Goal: Task Accomplishment & Management: Manage account settings

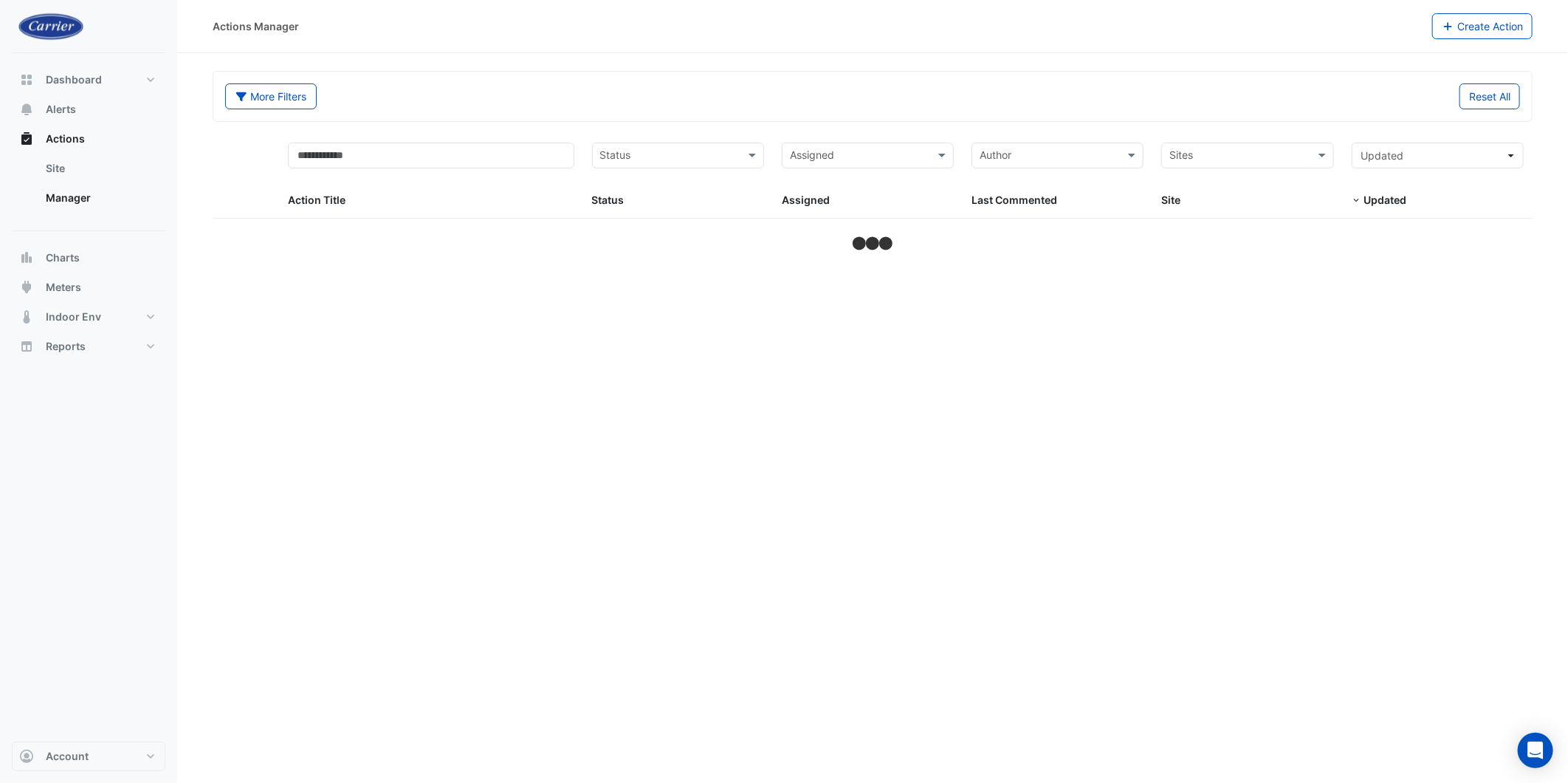
select select "***"
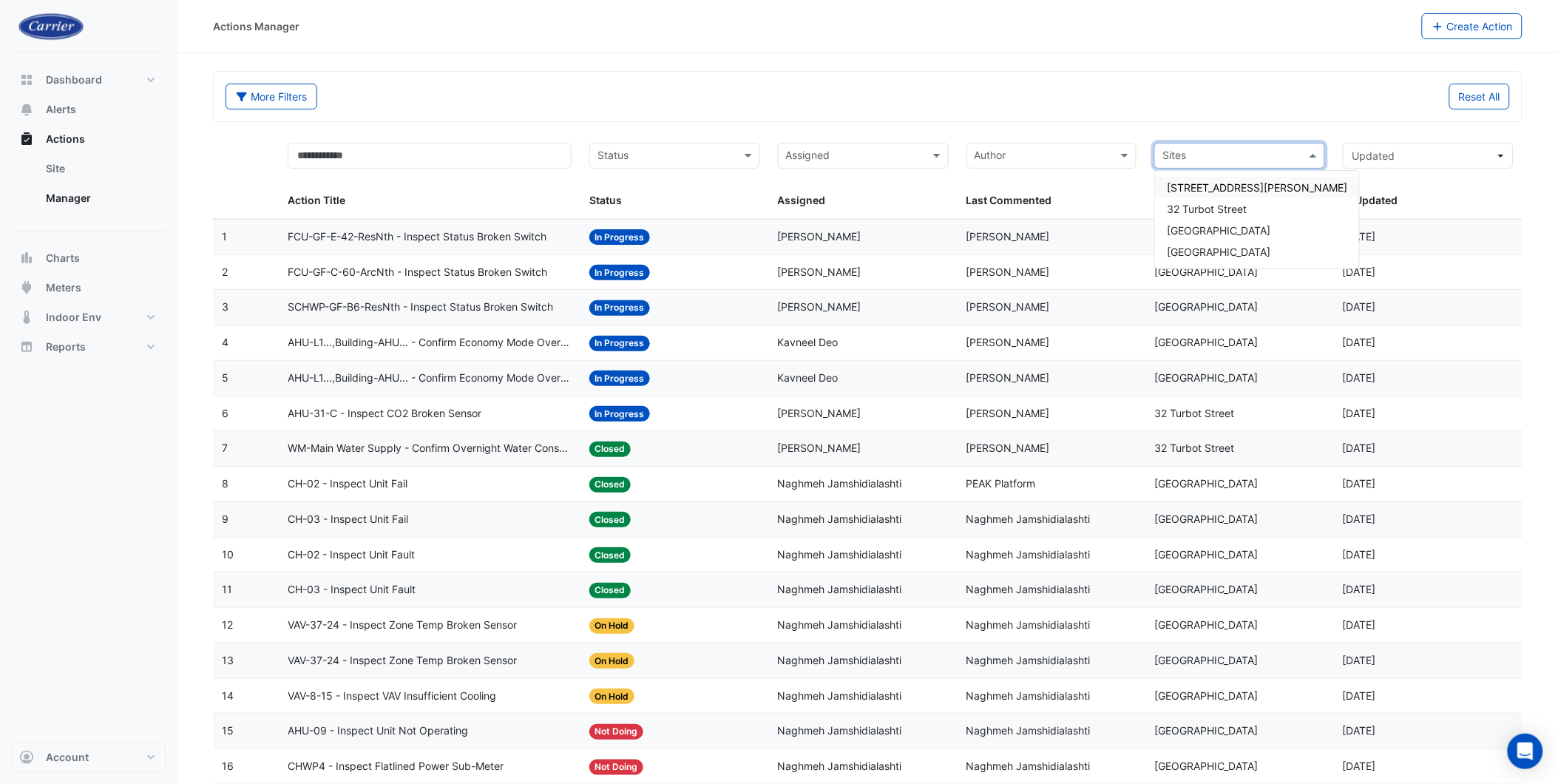
click at [1247, 156] on input "text" at bounding box center [1231, 157] width 137 height 17
click at [1216, 227] on span "[GEOGRAPHIC_DATA]" at bounding box center [1218, 231] width 103 height 13
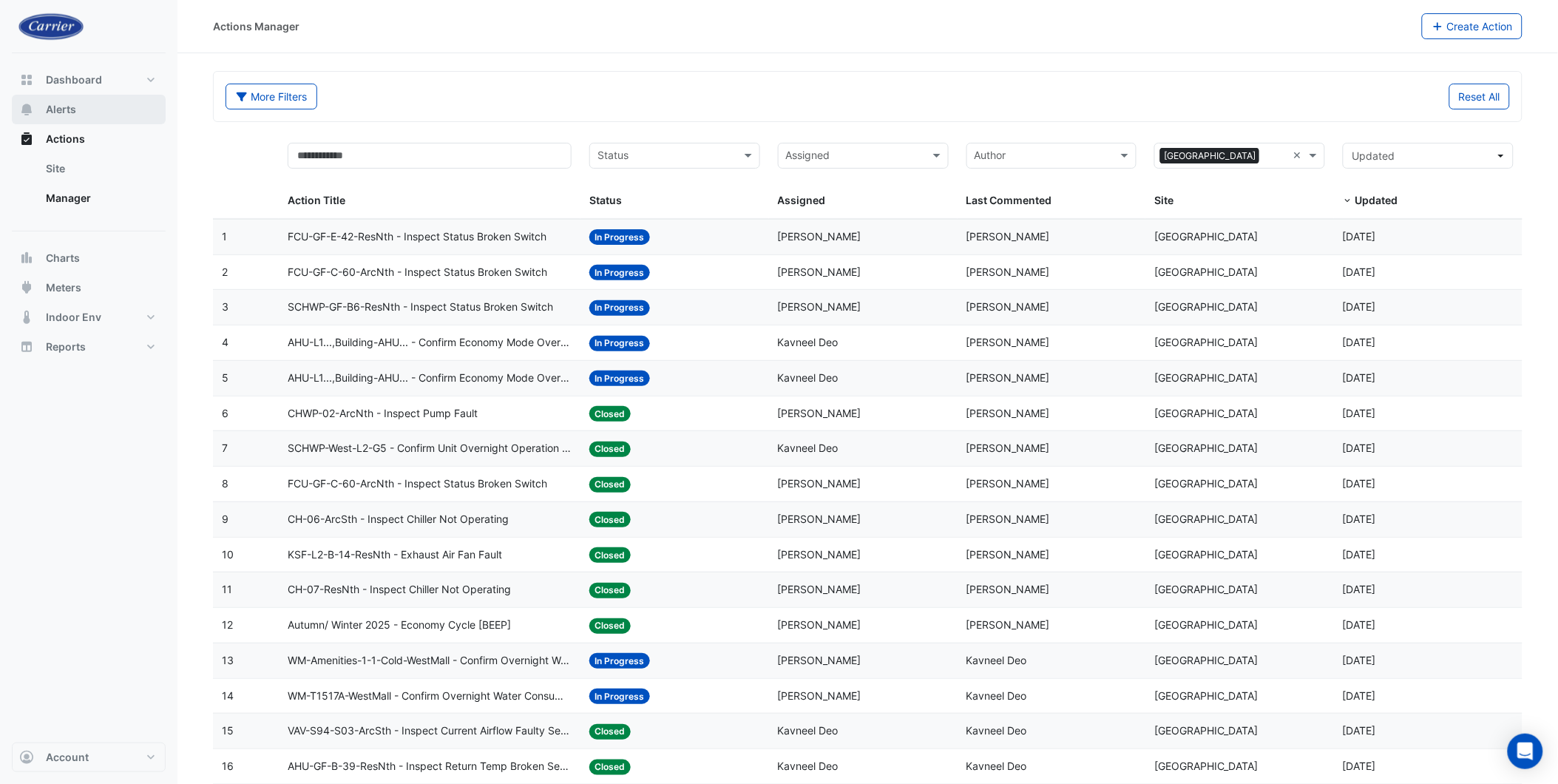
click at [74, 106] on span "Alerts" at bounding box center [61, 109] width 30 height 15
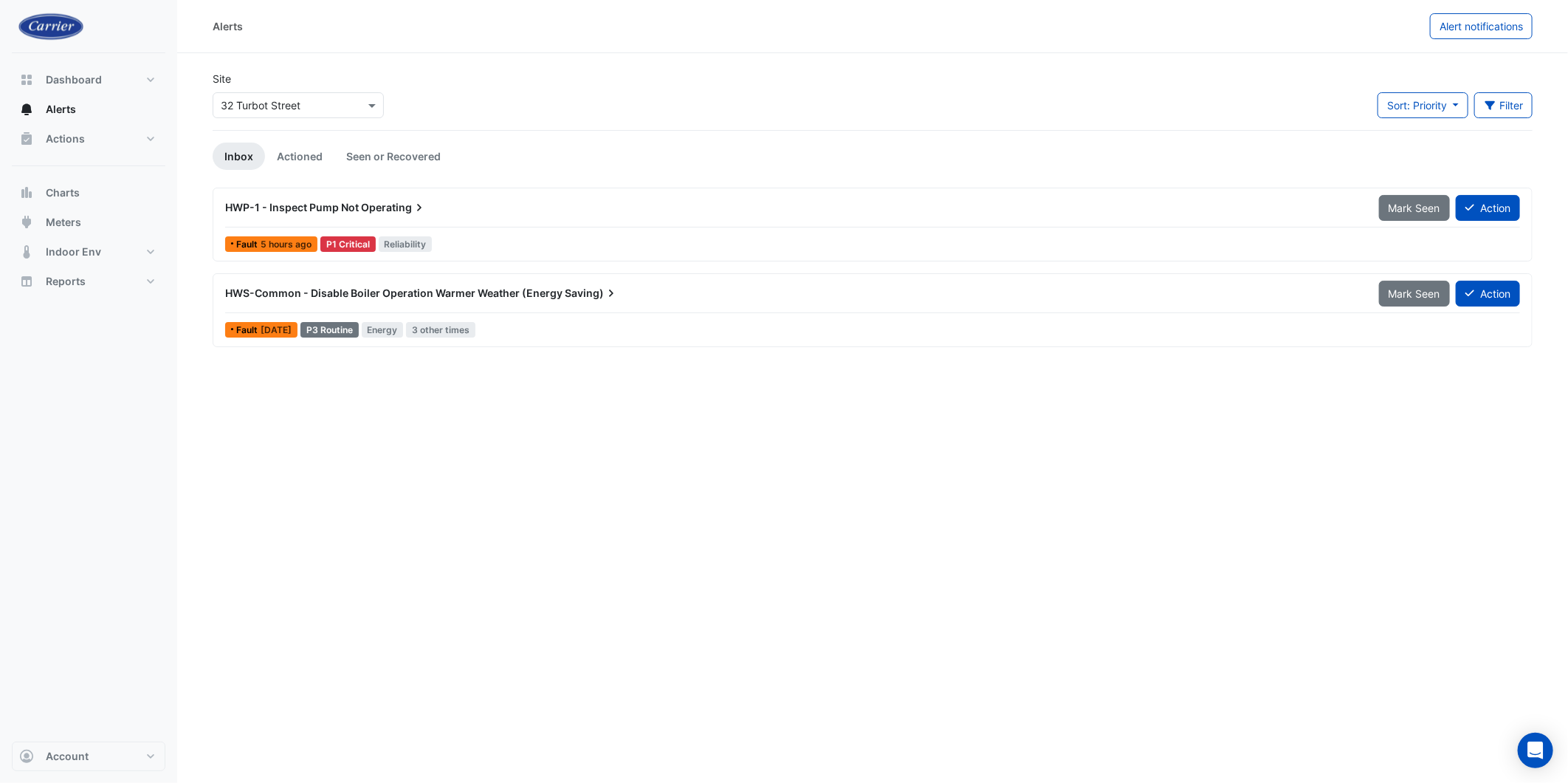
click at [352, 104] on div at bounding box center [298, 106] width 169 height 17
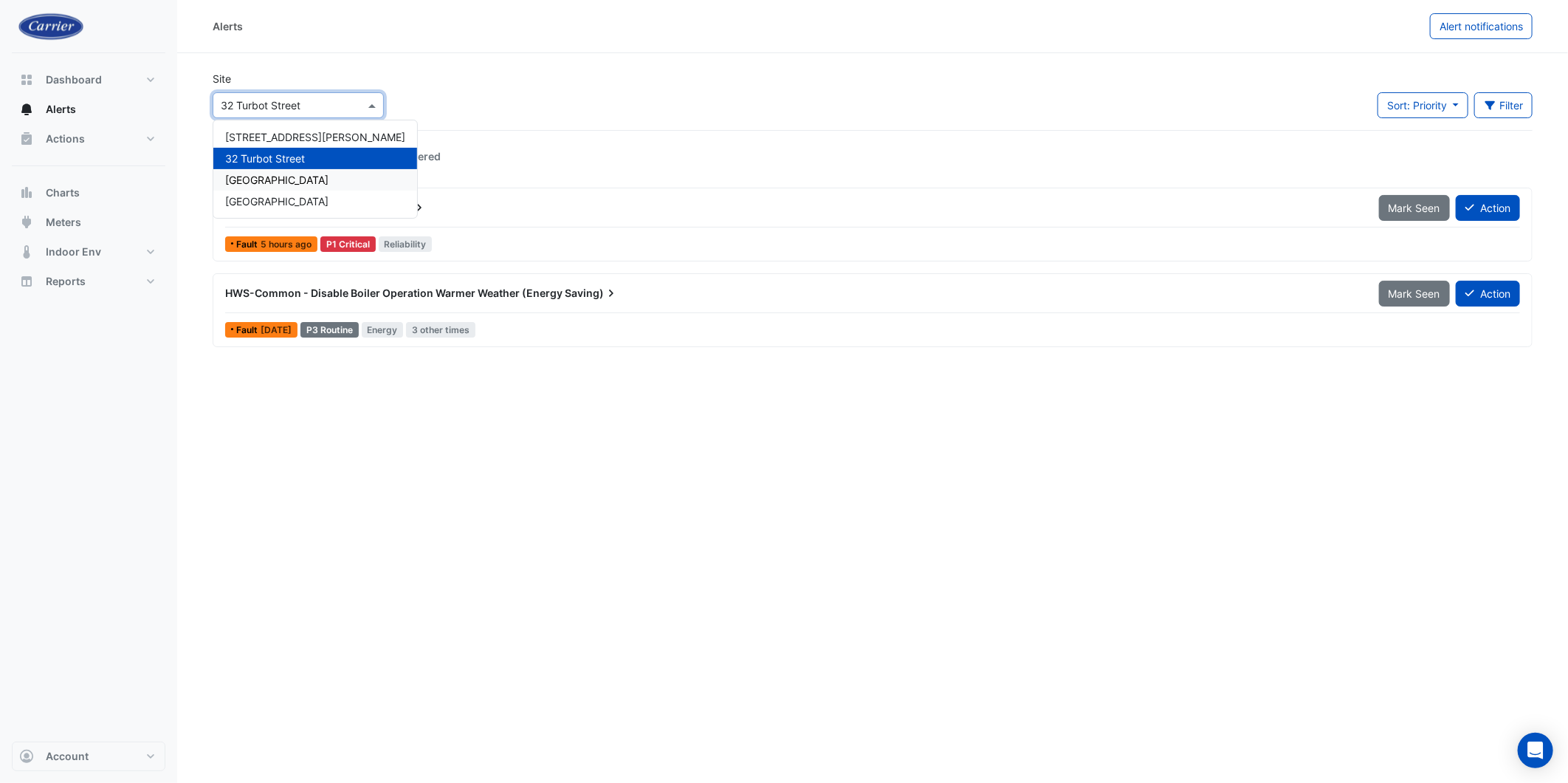
click at [296, 180] on span "[GEOGRAPHIC_DATA]" at bounding box center [277, 180] width 103 height 13
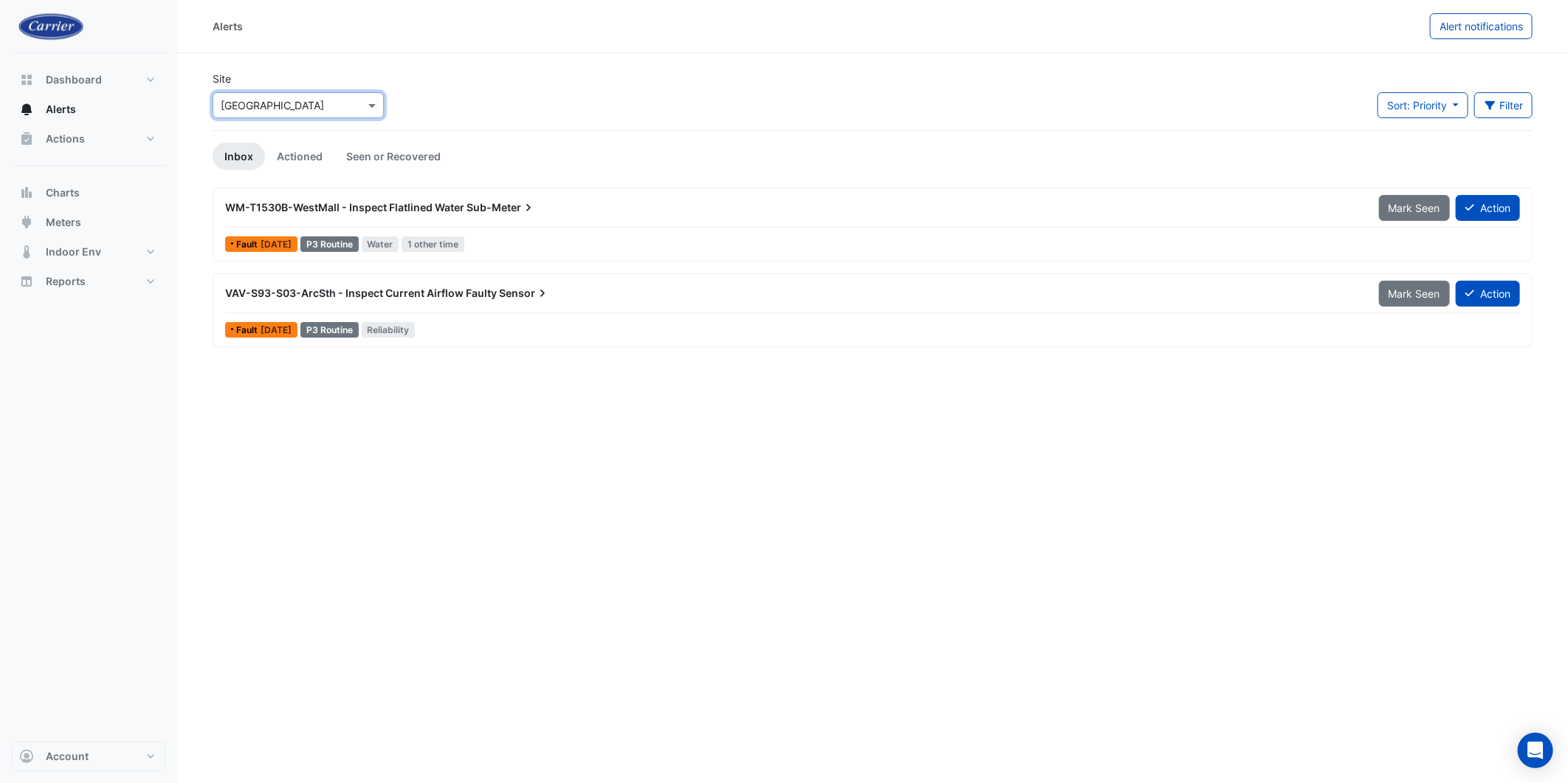
click at [634, 475] on div "Alerts Alert notifications Site Select a Site × [GEOGRAPHIC_DATA] Sort: Priorit…" at bounding box center [873, 391] width 1391 height 783
click at [381, 207] on span "WM-T1530B-WestMall - Inspect Flatlined Water" at bounding box center [345, 207] width 239 height 13
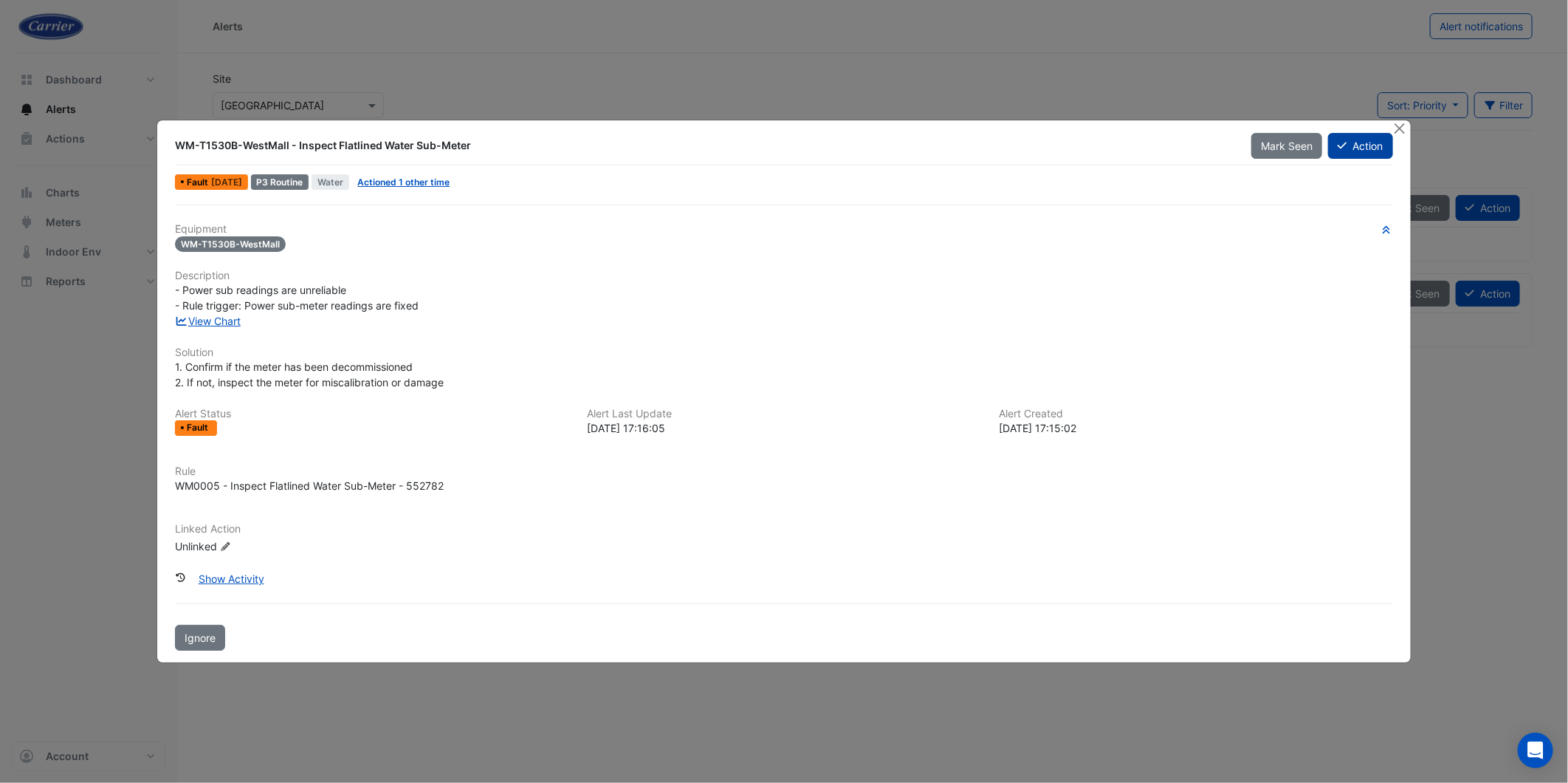
click at [1352, 148] on button "Action" at bounding box center [1360, 146] width 64 height 26
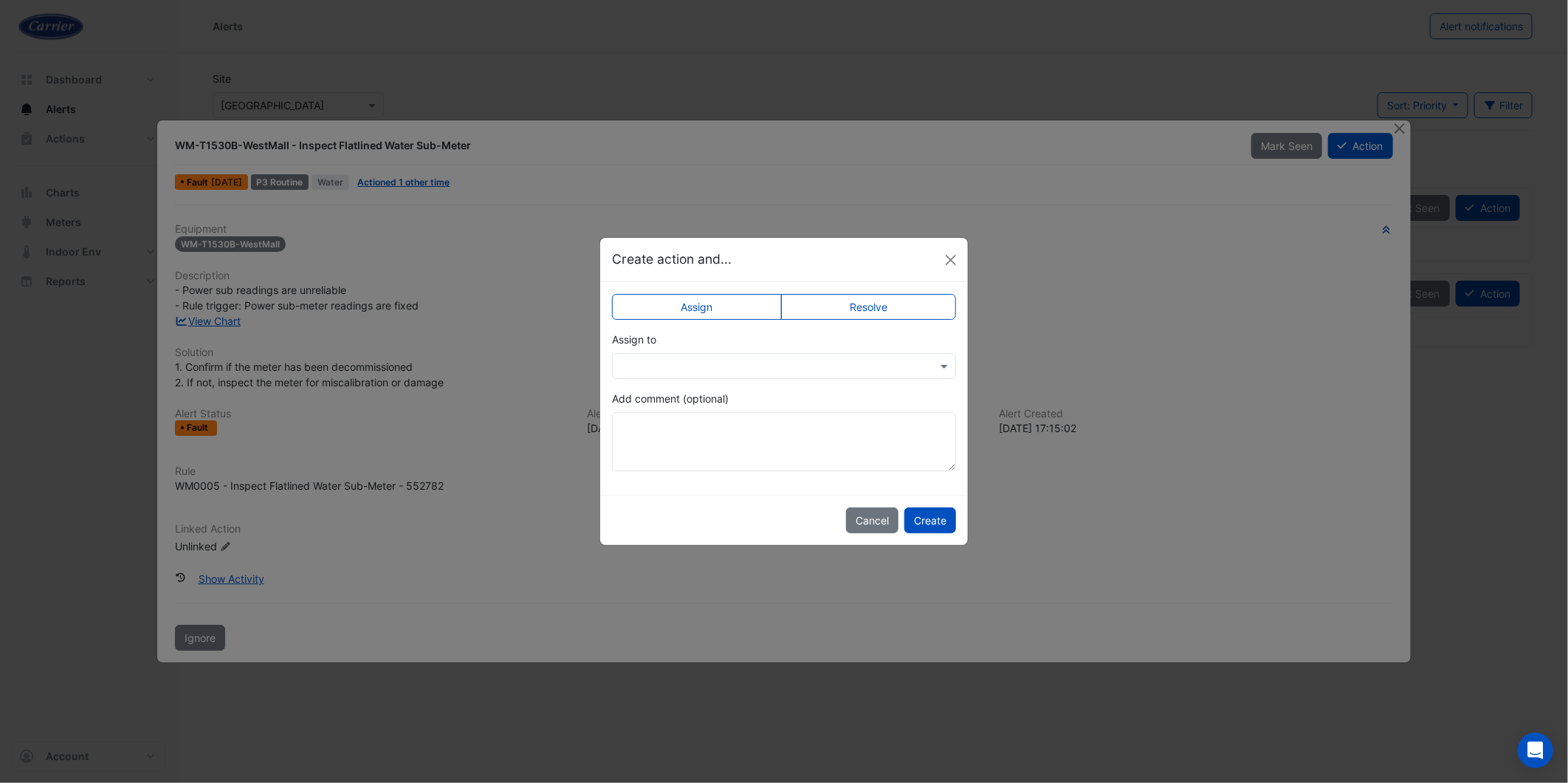
click at [1250, 350] on ngb-modal-window "Create action and... Assign Resolve Assign to Add comment (optional) Cancel Cre…" at bounding box center [784, 391] width 1568 height 783
click at [880, 525] on button "Cancel" at bounding box center [872, 520] width 52 height 26
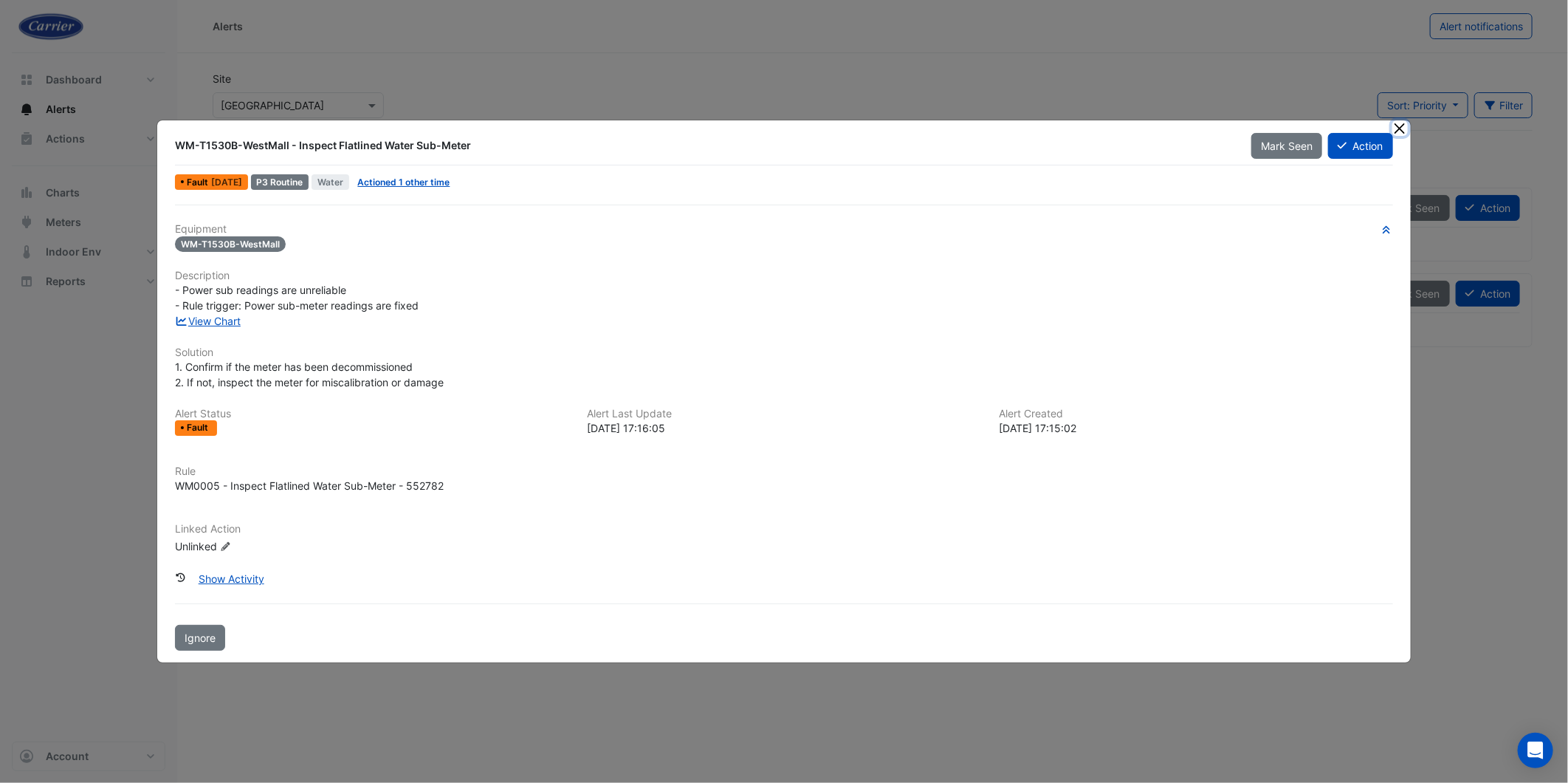
click at [1401, 132] on button "Close" at bounding box center [1400, 129] width 16 height 16
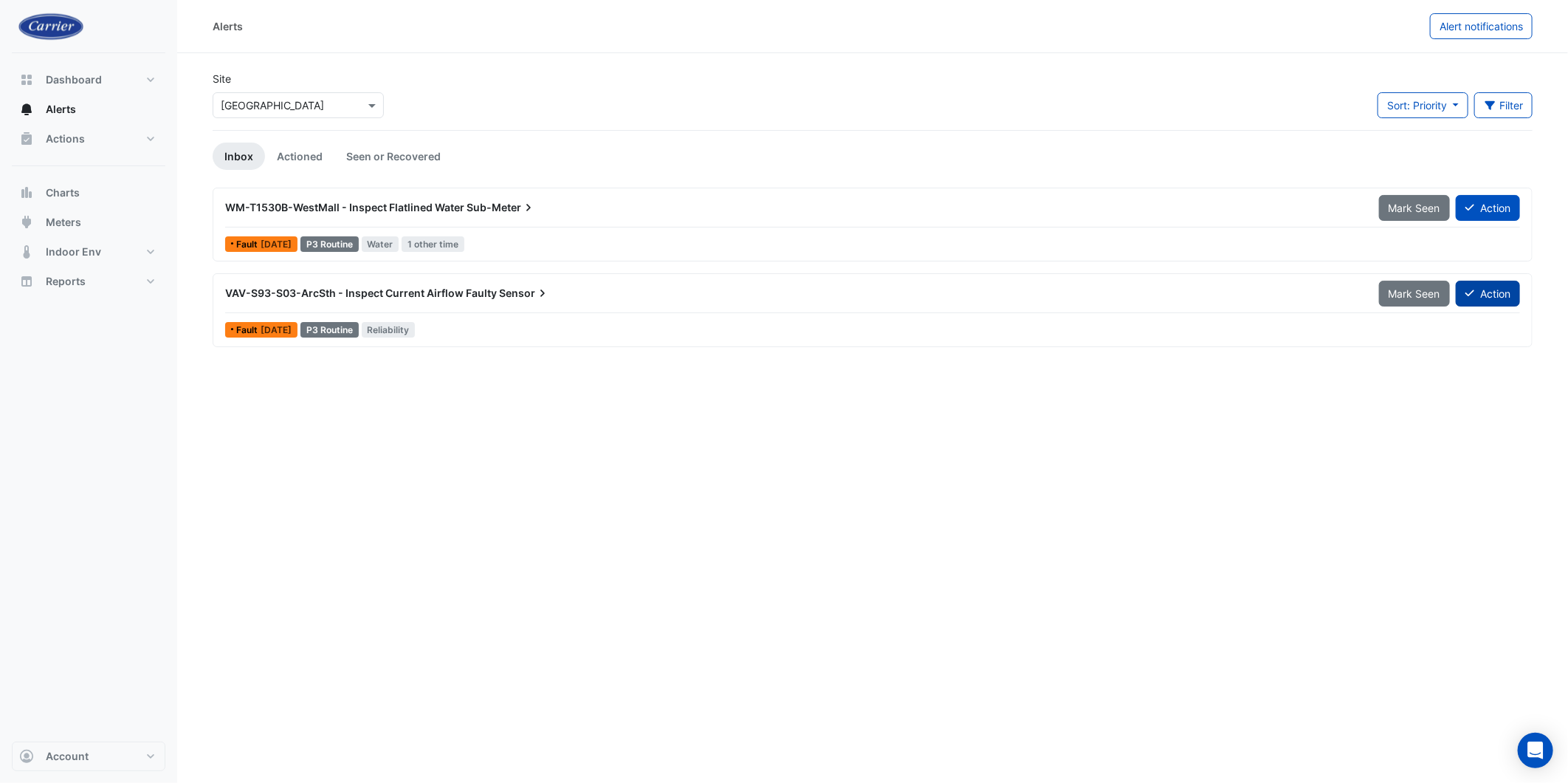
click at [1499, 297] on button "Action" at bounding box center [1488, 293] width 64 height 26
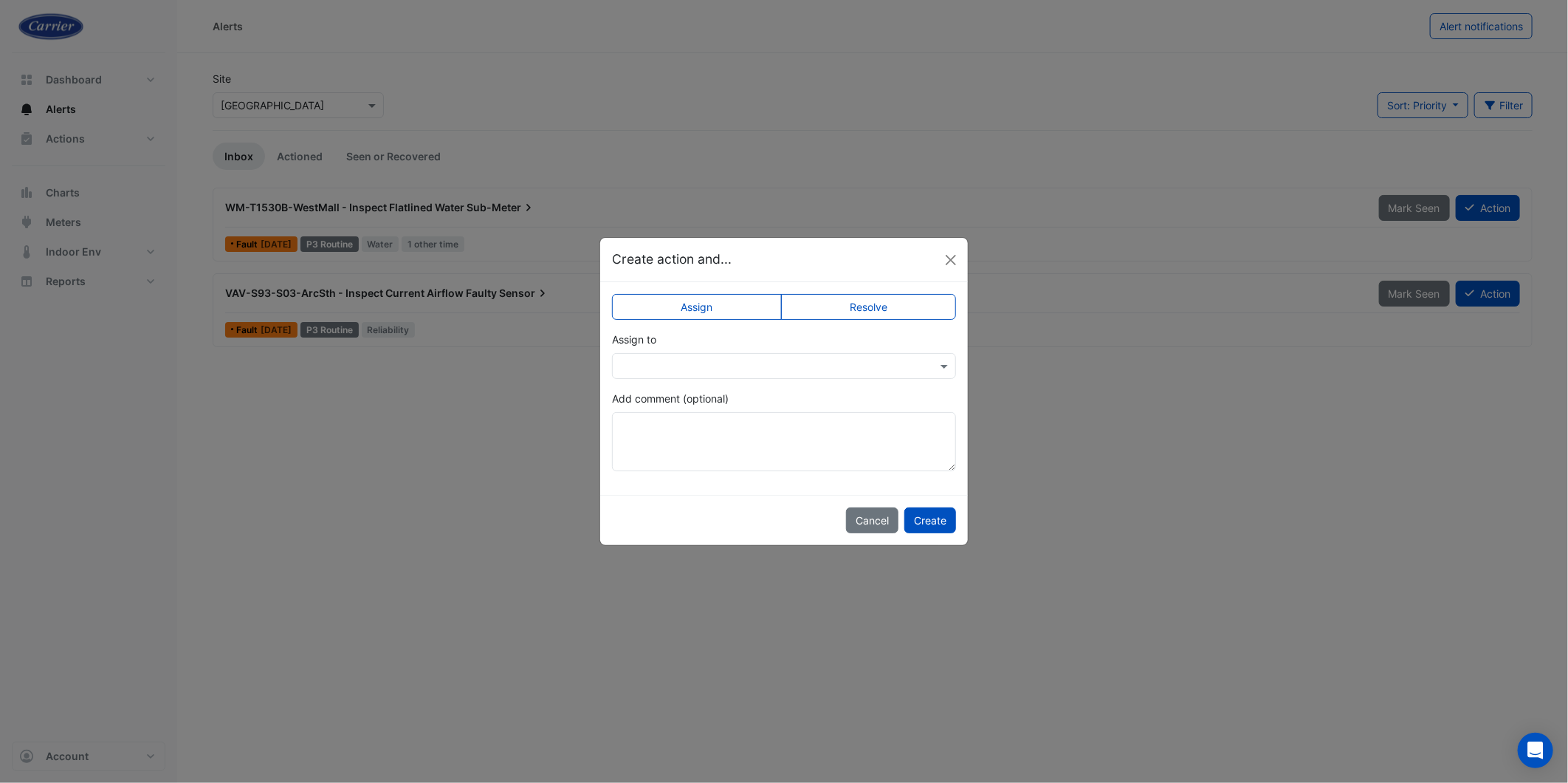
click at [717, 370] on input "text" at bounding box center [769, 367] width 298 height 16
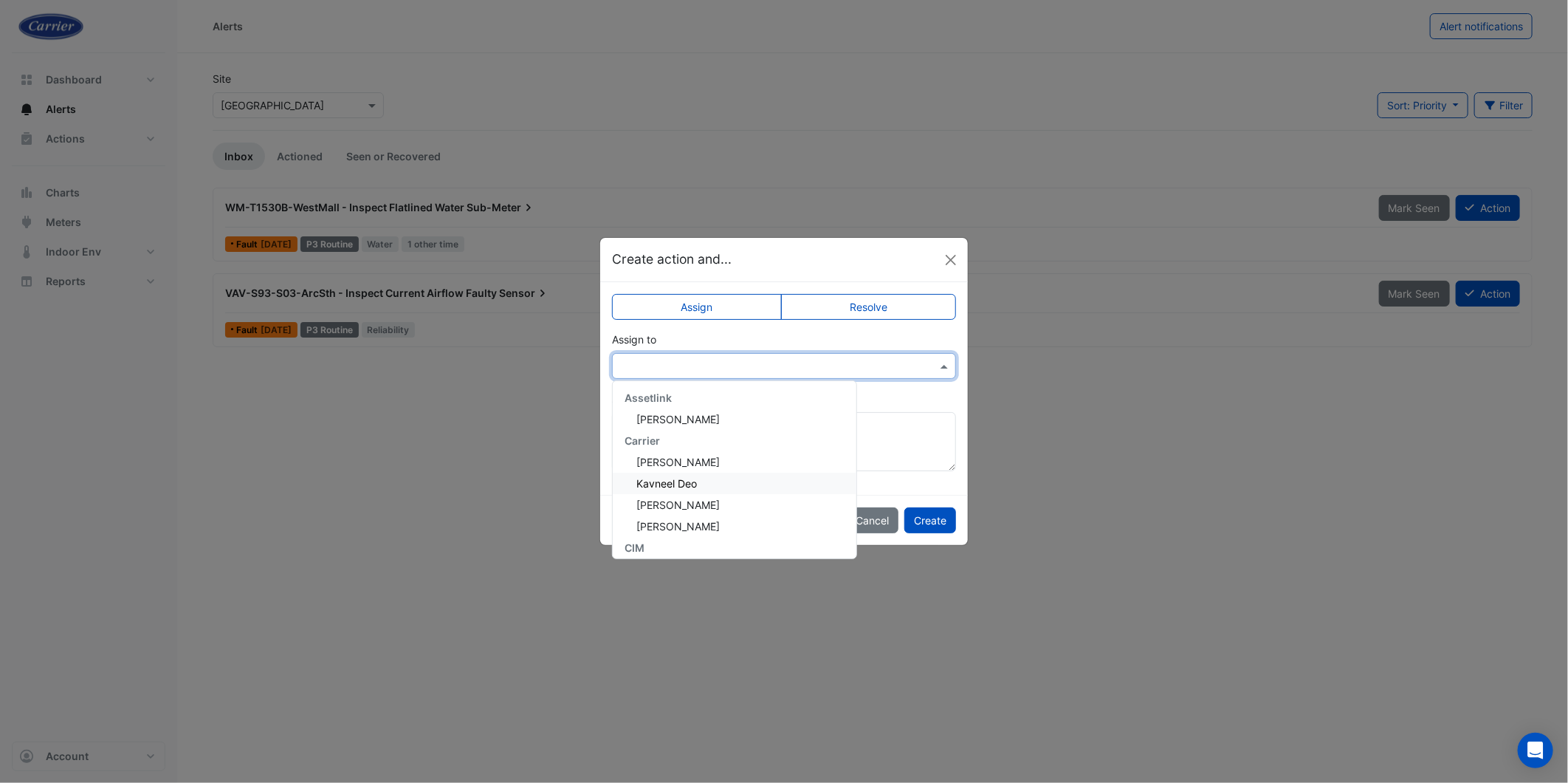
click at [695, 479] on span "Kavneel Deo" at bounding box center [666, 483] width 61 height 13
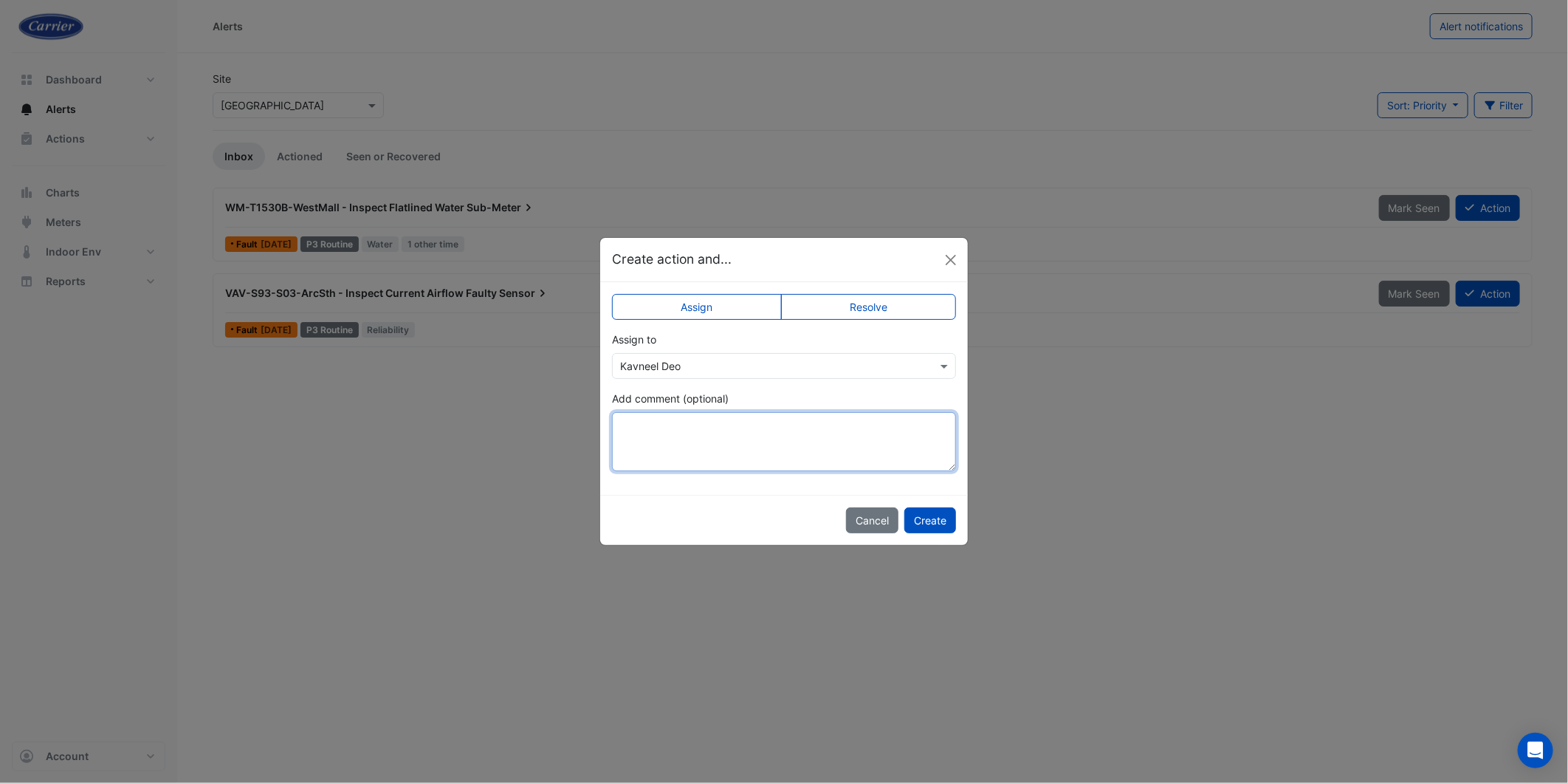
click at [690, 432] on textarea "Add comment (optional)" at bounding box center [784, 442] width 344 height 59
type textarea "**********"
click at [935, 516] on button "Create" at bounding box center [930, 520] width 52 height 26
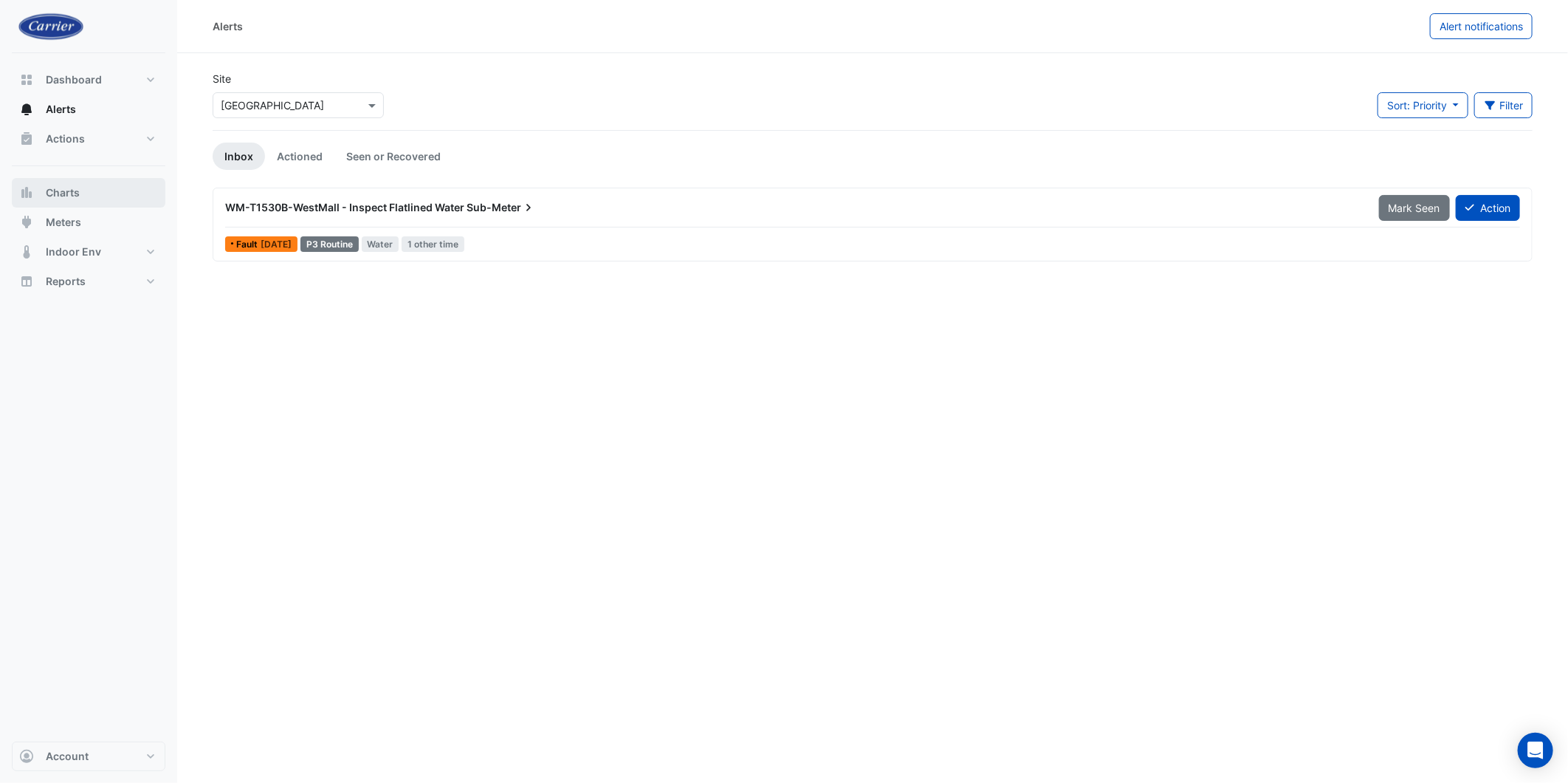
click at [84, 191] on button "Charts" at bounding box center [88, 192] width 154 height 29
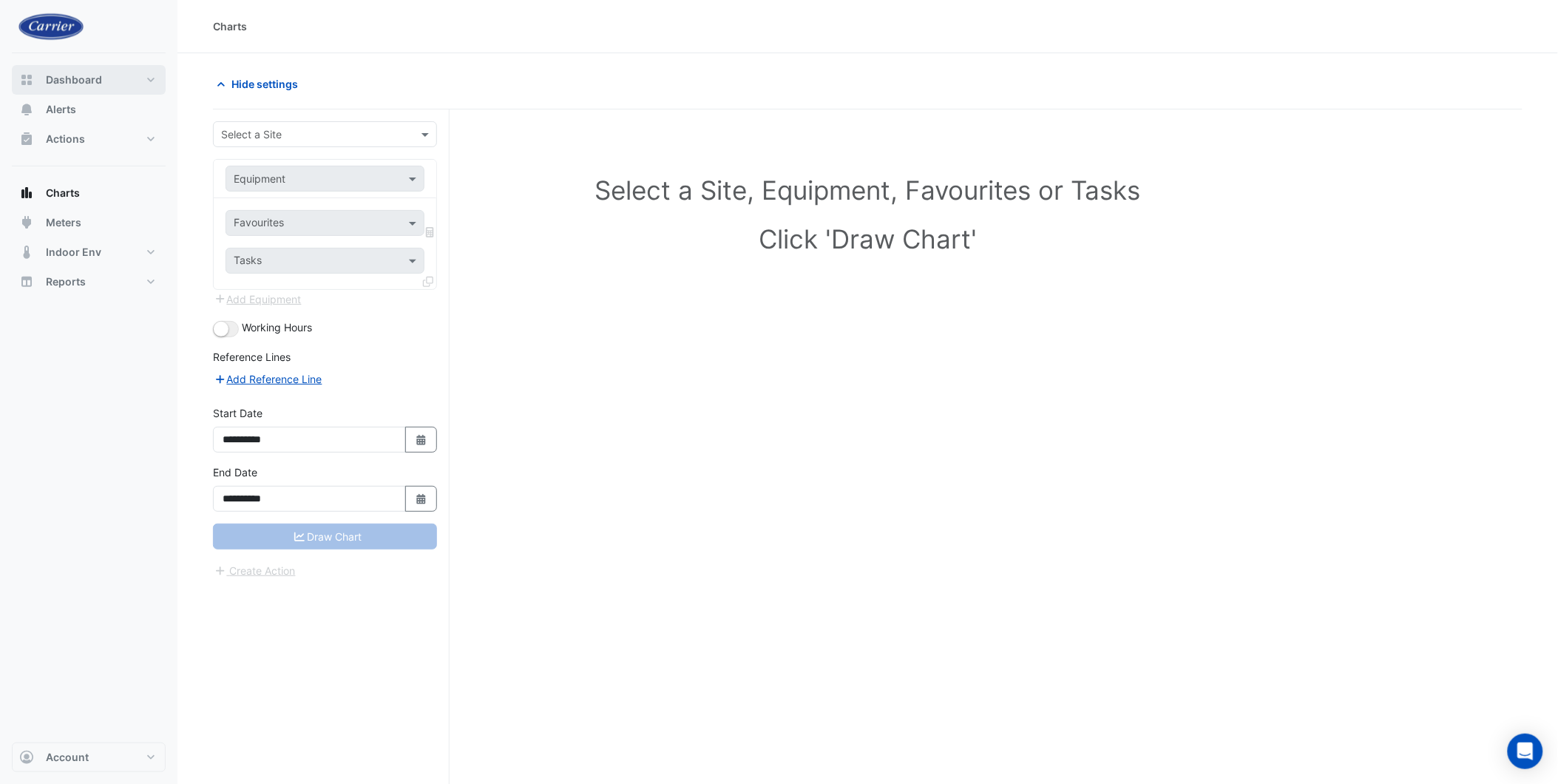
click at [89, 77] on span "Dashboard" at bounding box center [73, 80] width 56 height 15
select select "***"
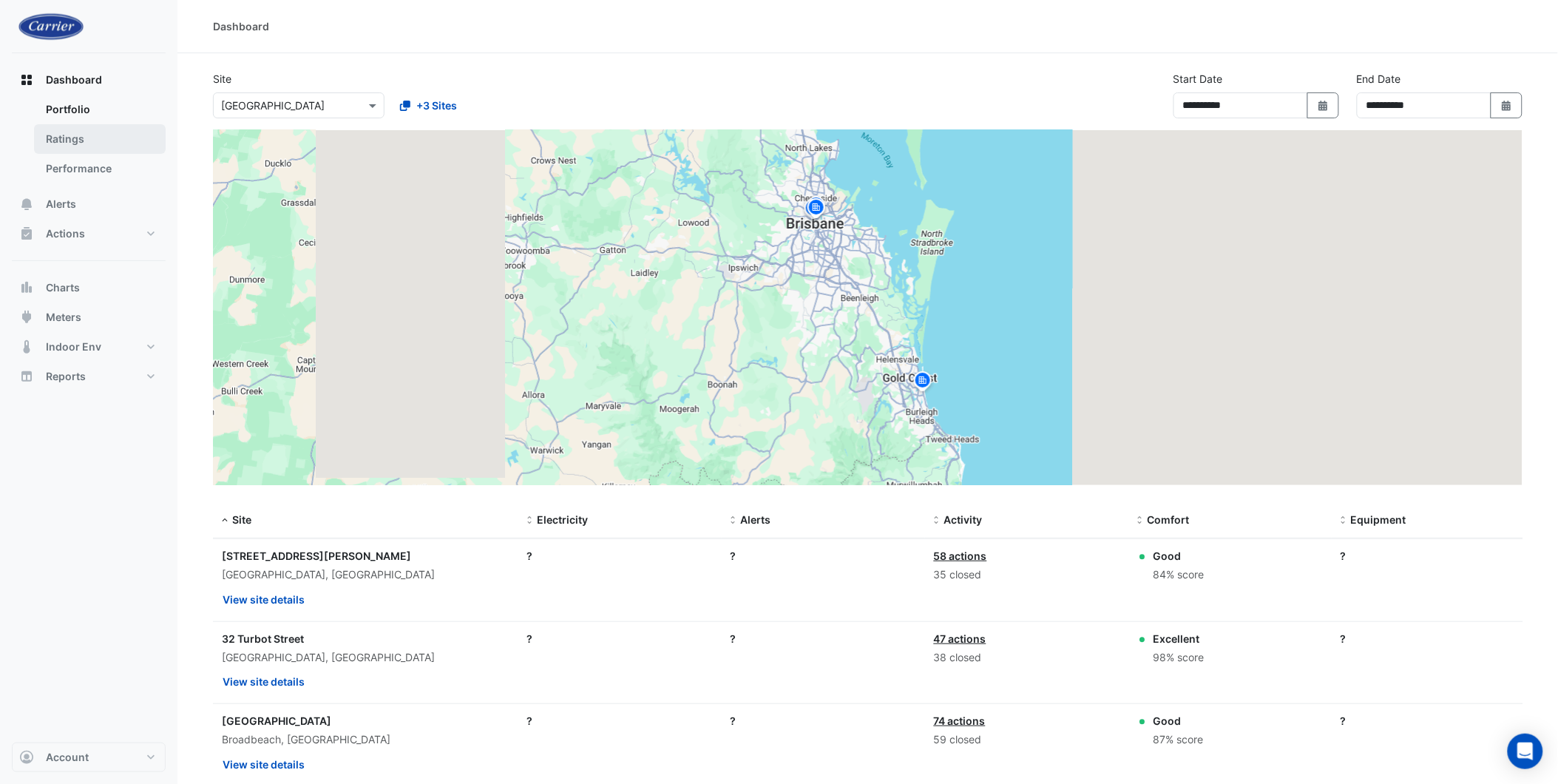
click at [72, 136] on link "Ratings" at bounding box center [99, 138] width 132 height 29
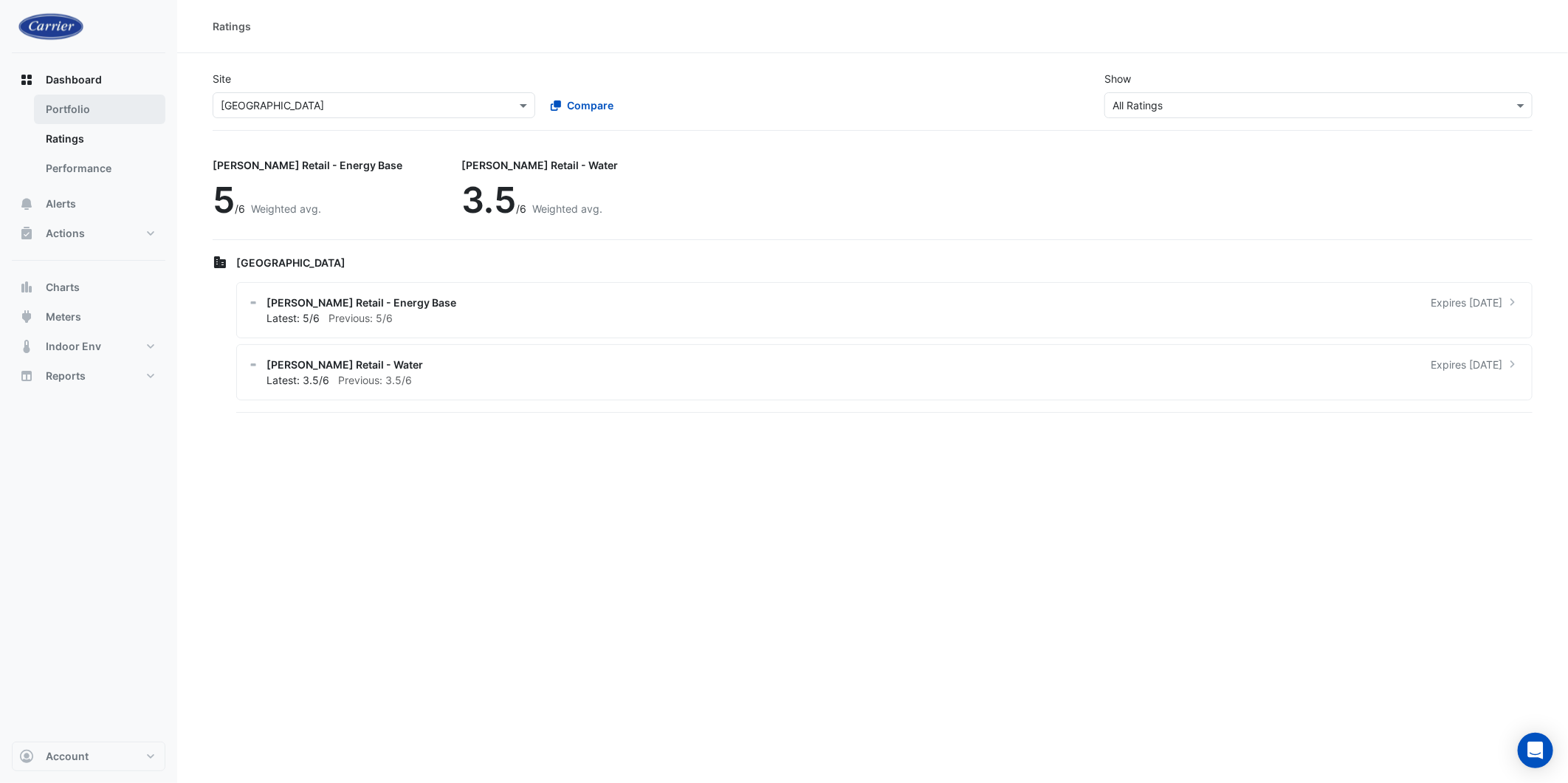
click at [83, 111] on link "Portfolio" at bounding box center [99, 109] width 132 height 29
select select "***"
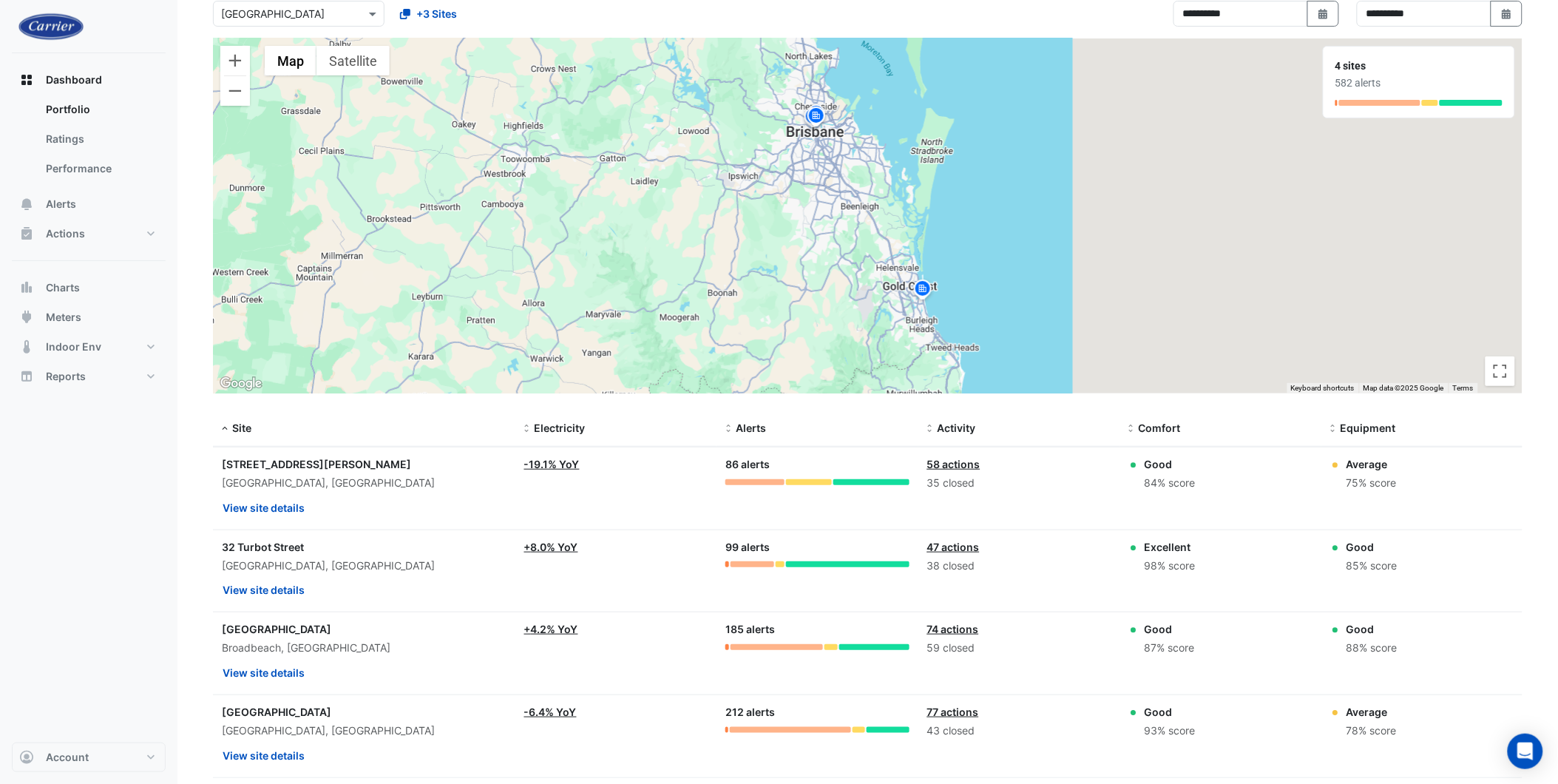
scroll to position [164, 0]
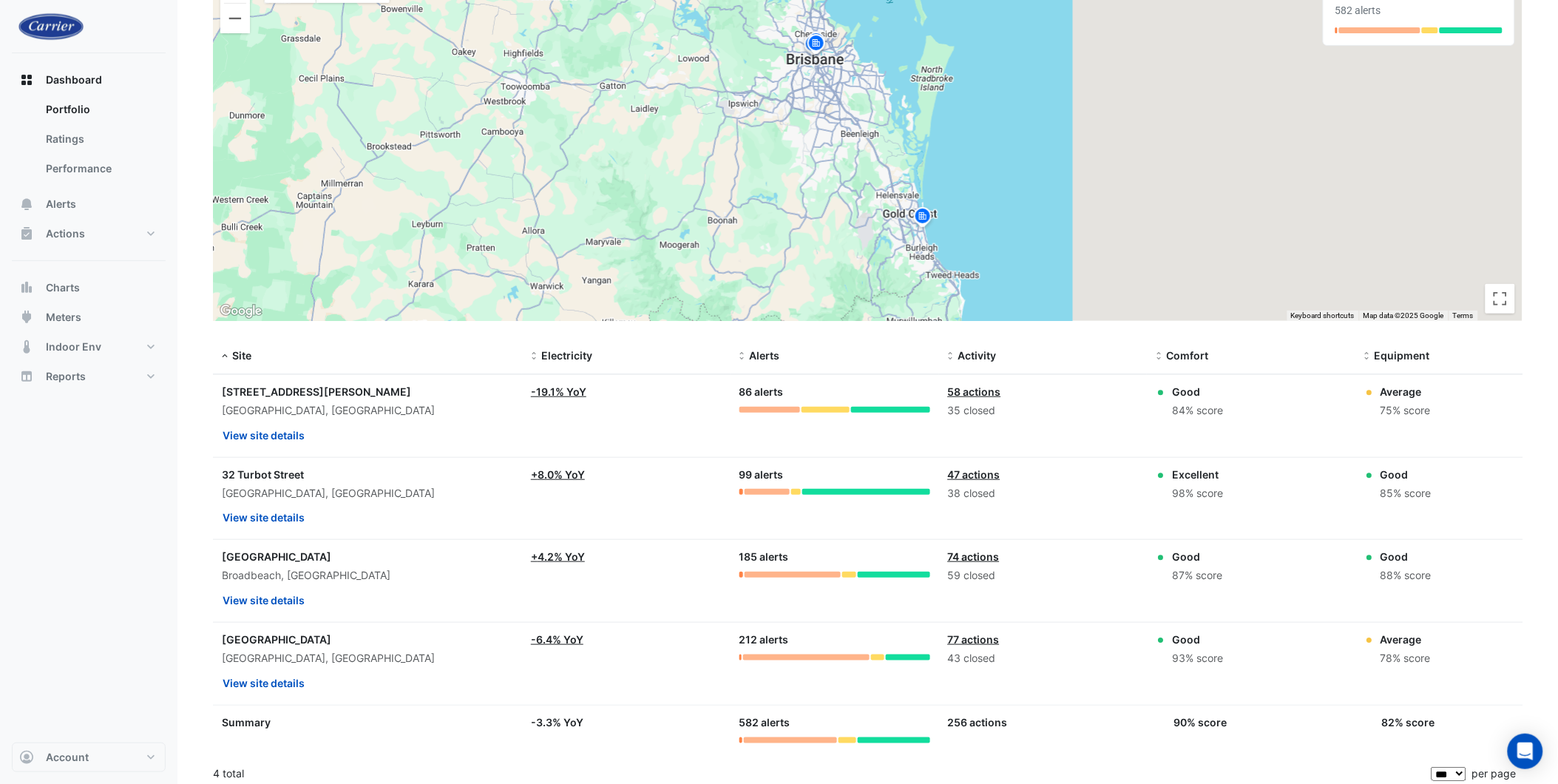
click at [977, 555] on link "74 actions" at bounding box center [974, 557] width 52 height 13
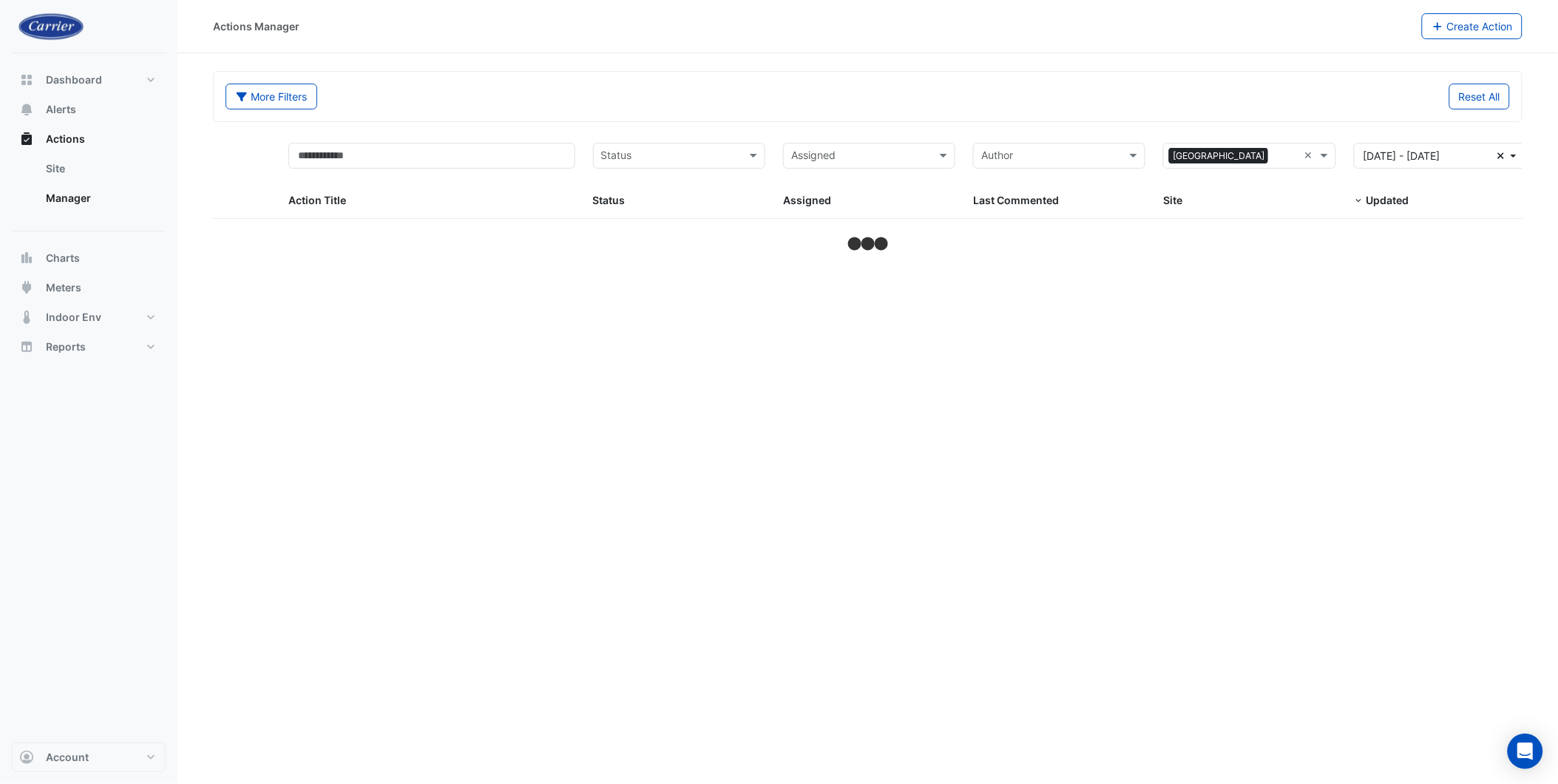
select select "***"
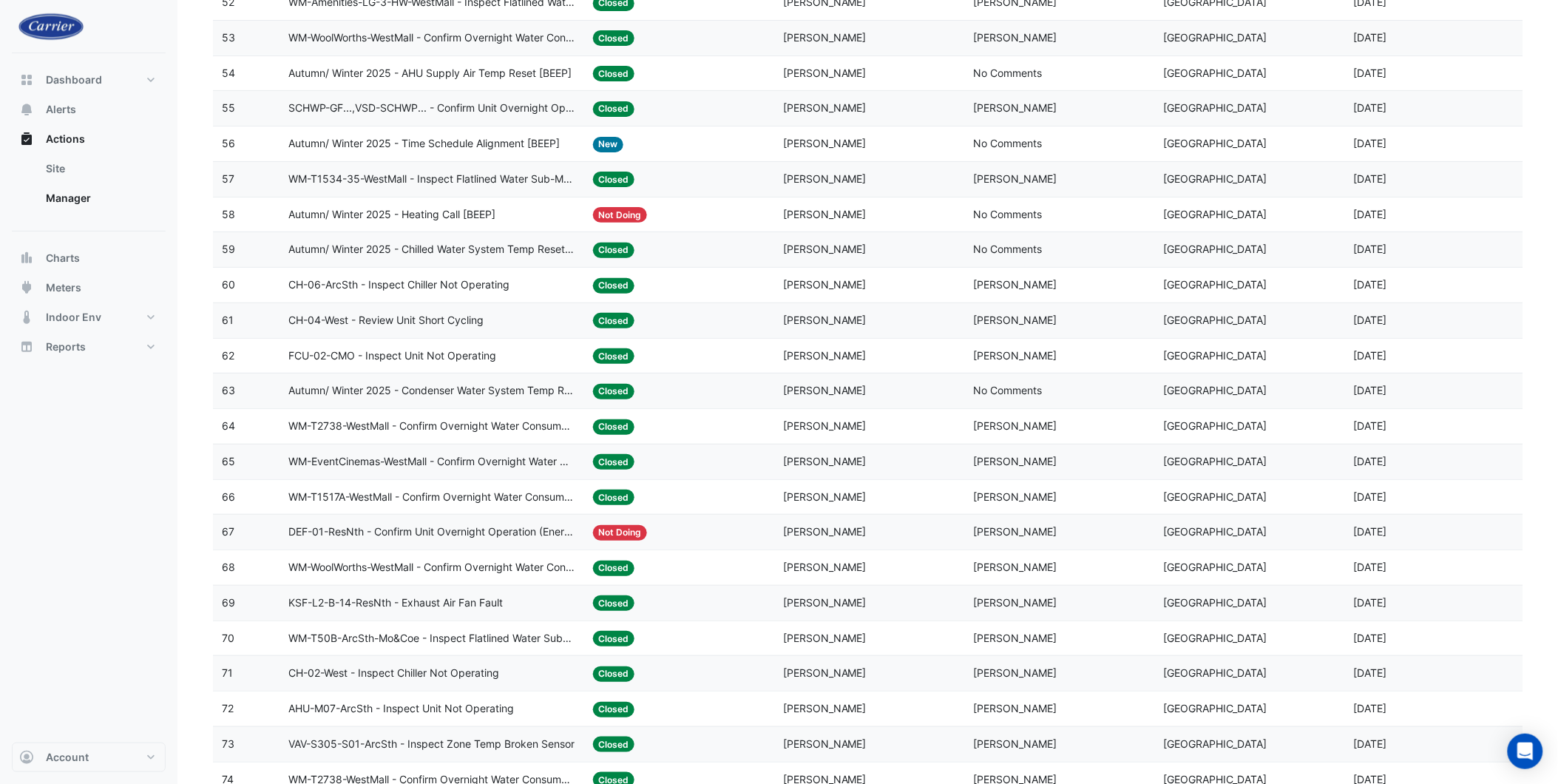
scroll to position [2117, 0]
